Goal: Information Seeking & Learning: Learn about a topic

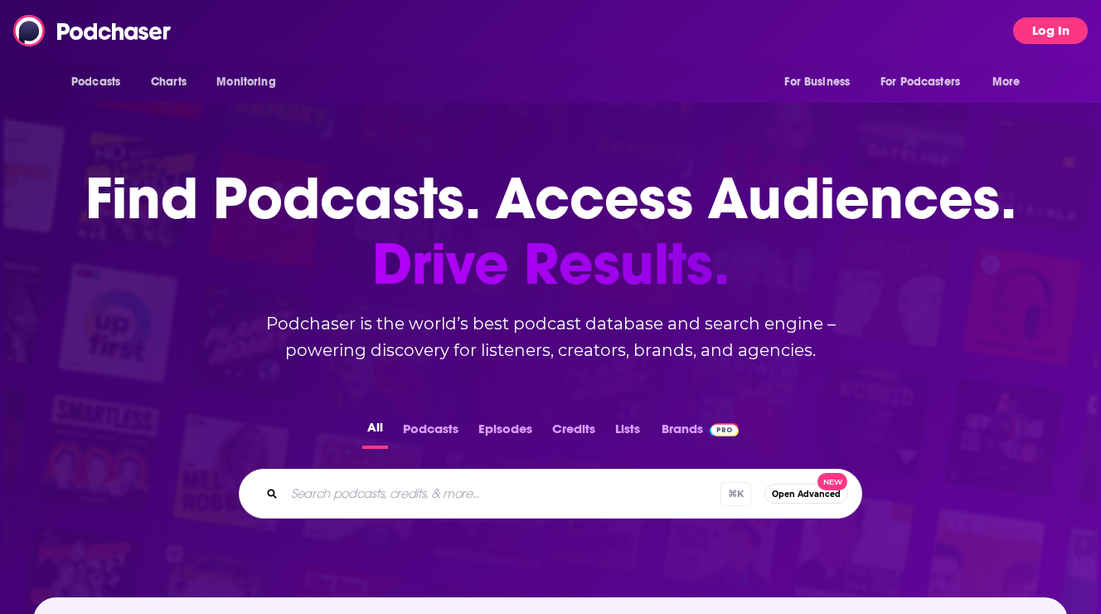
click at [1041, 26] on button "Log In" at bounding box center [1050, 30] width 75 height 27
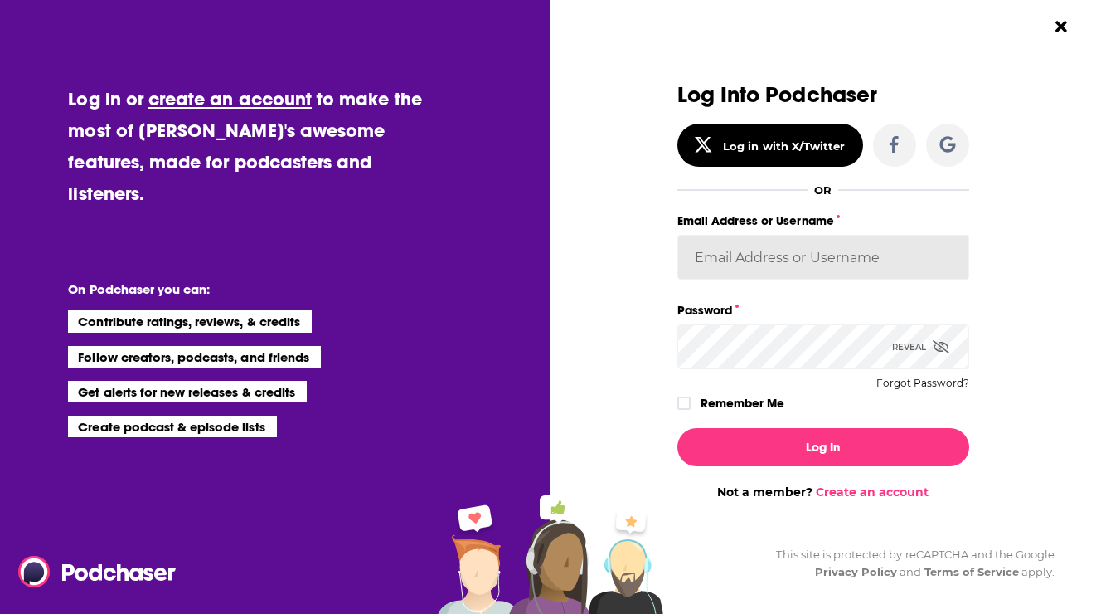
type input "[PERSON_NAME][EMAIL_ADDRESS][PERSON_NAME][DOMAIN_NAME]"
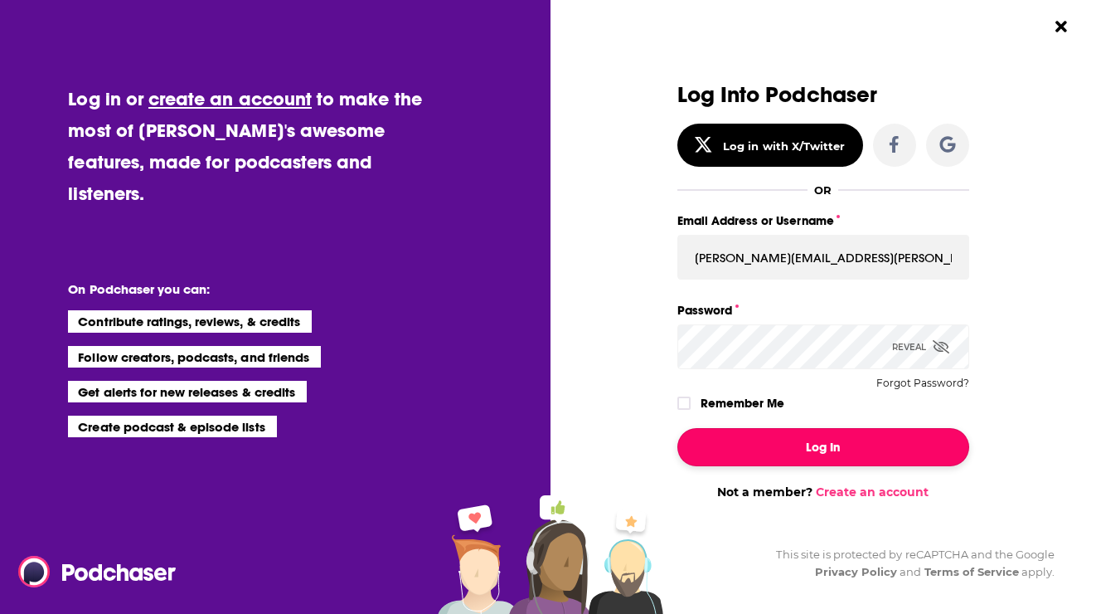
click at [805, 445] on button "Log In" at bounding box center [824, 447] width 292 height 38
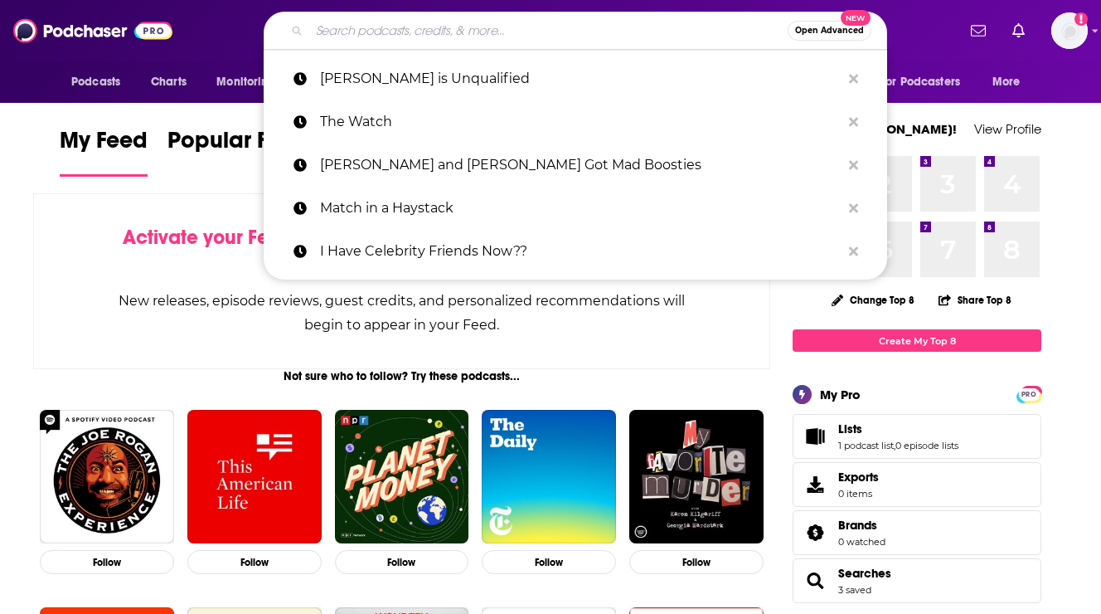
click at [399, 41] on input "Search podcasts, credits, & more..." at bounding box center [548, 30] width 478 height 27
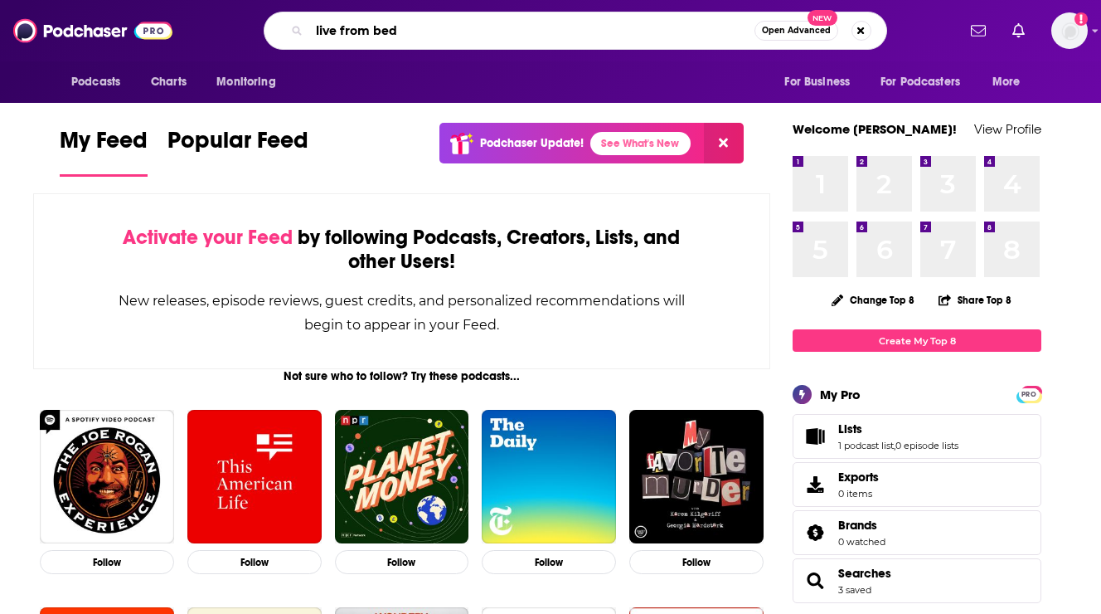
type input "live from bed"
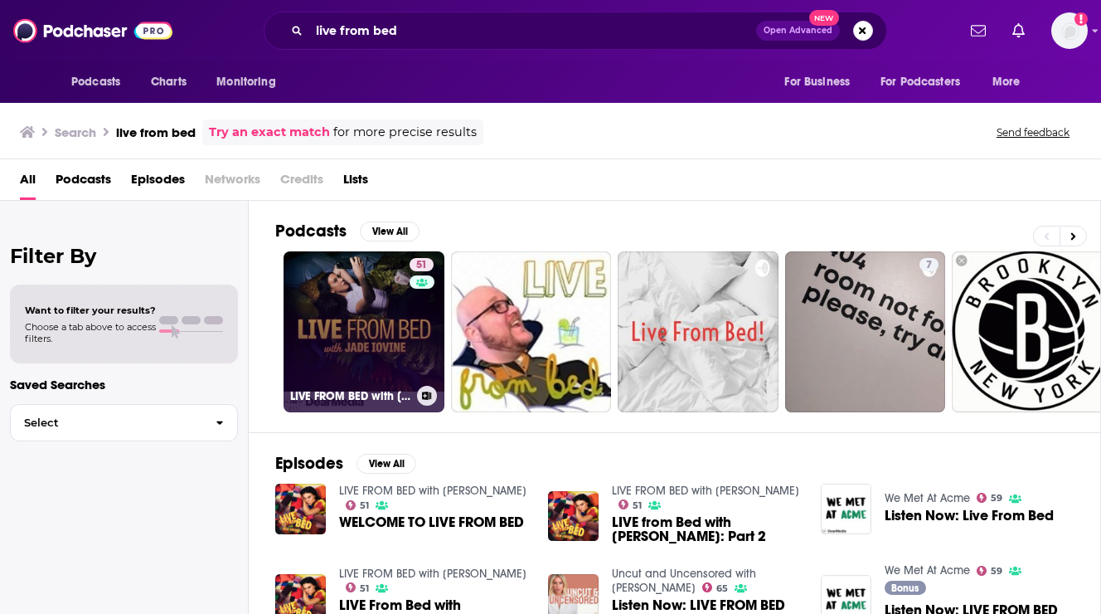
click at [360, 280] on link "51 LIVE FROM BED with [PERSON_NAME]" at bounding box center [364, 331] width 161 height 161
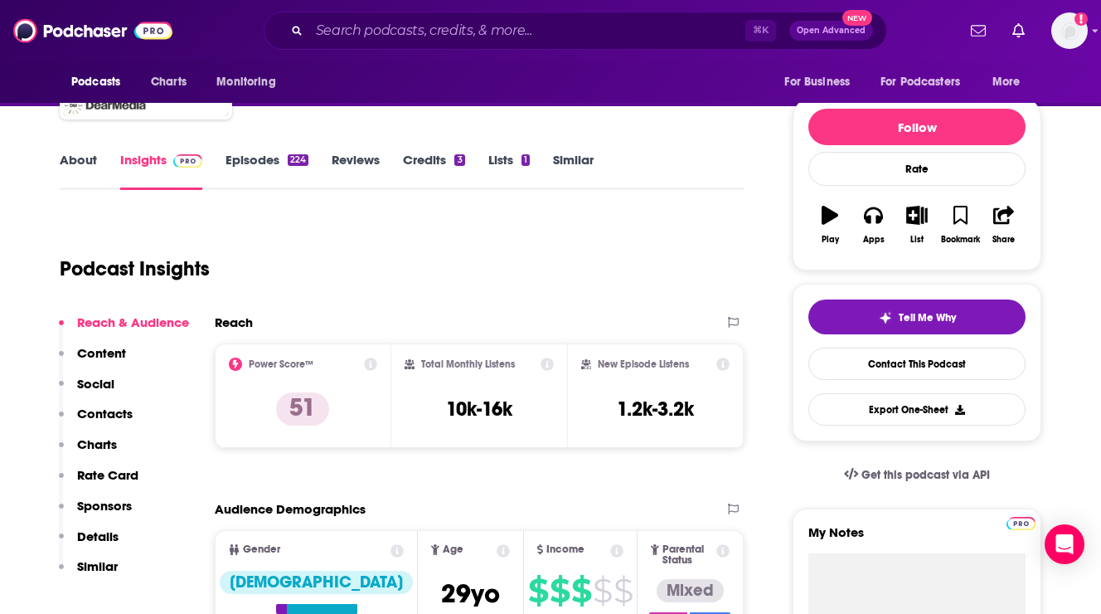
scroll to position [169, 0]
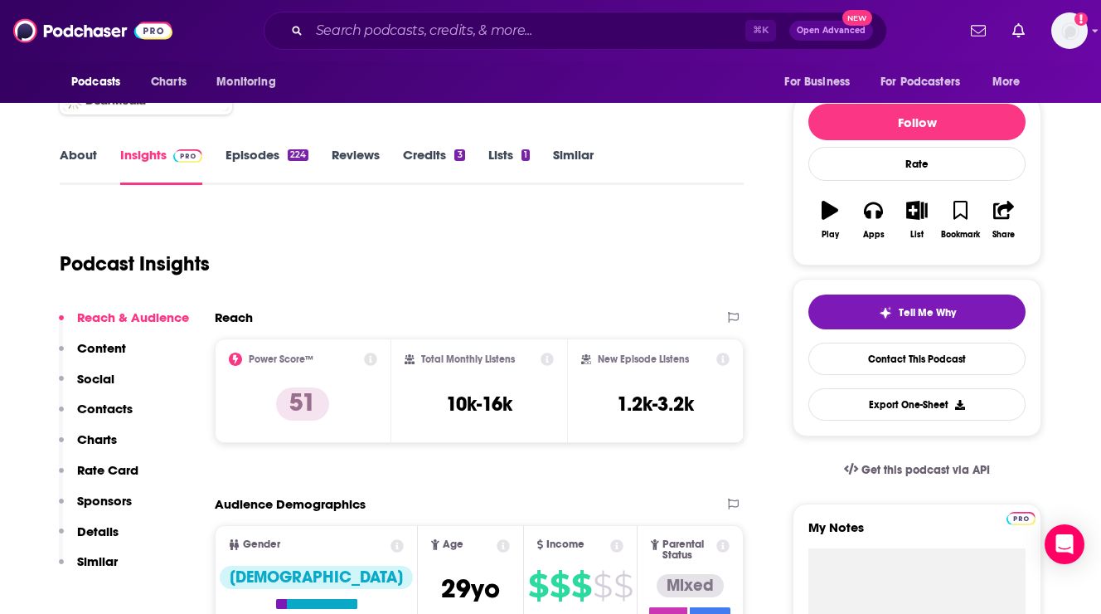
click at [115, 469] on p "Rate Card" at bounding box center [107, 470] width 61 height 16
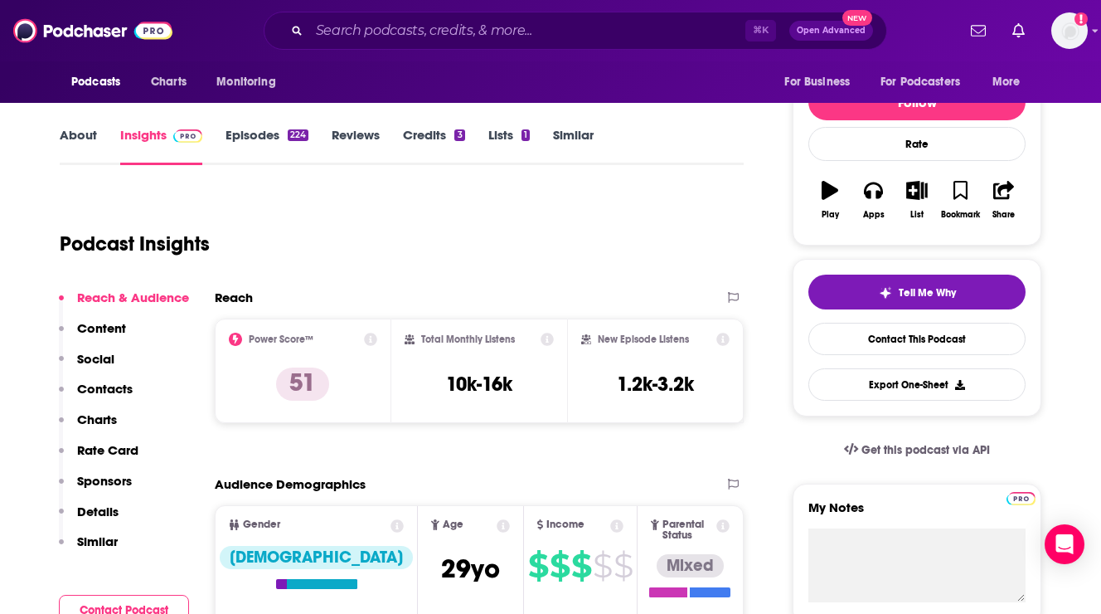
scroll to position [184, 0]
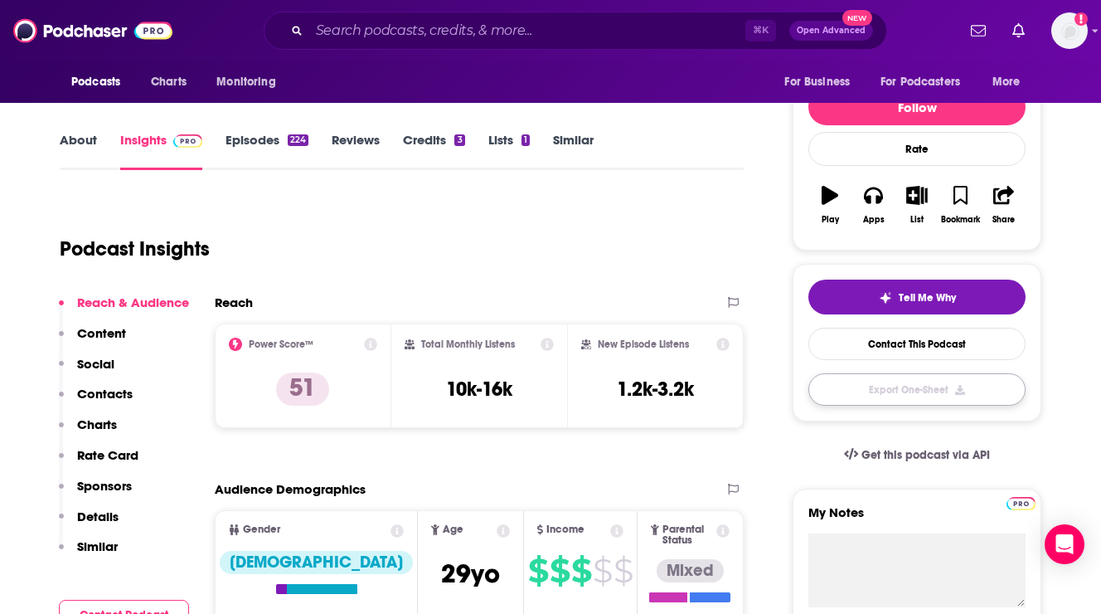
click at [861, 395] on button "Export One-Sheet" at bounding box center [917, 389] width 217 height 32
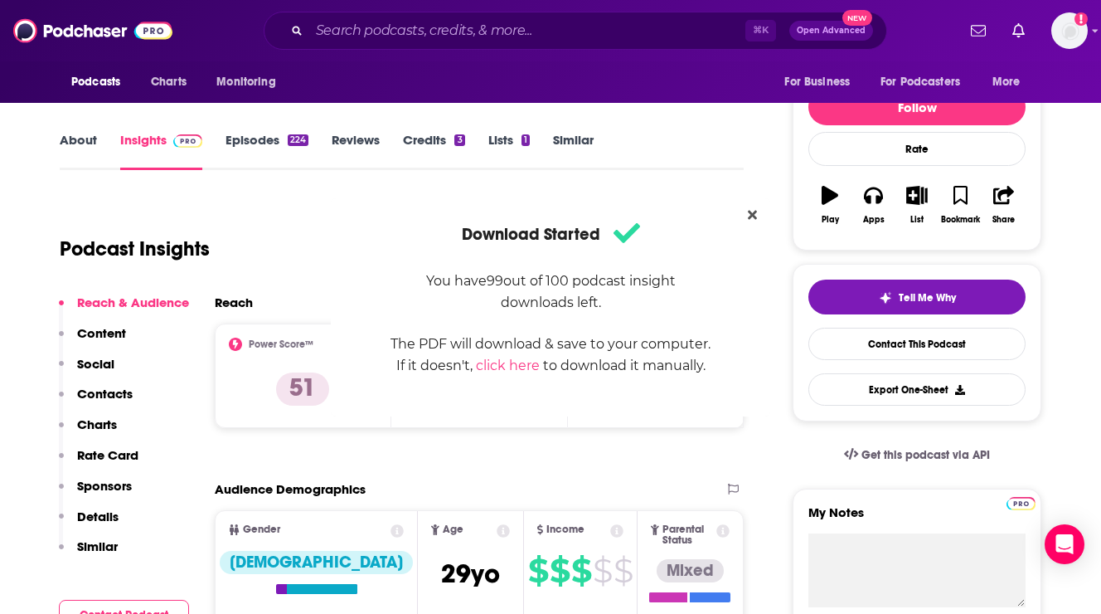
scroll to position [0, 0]
